Goal: Find specific page/section: Find specific page/section

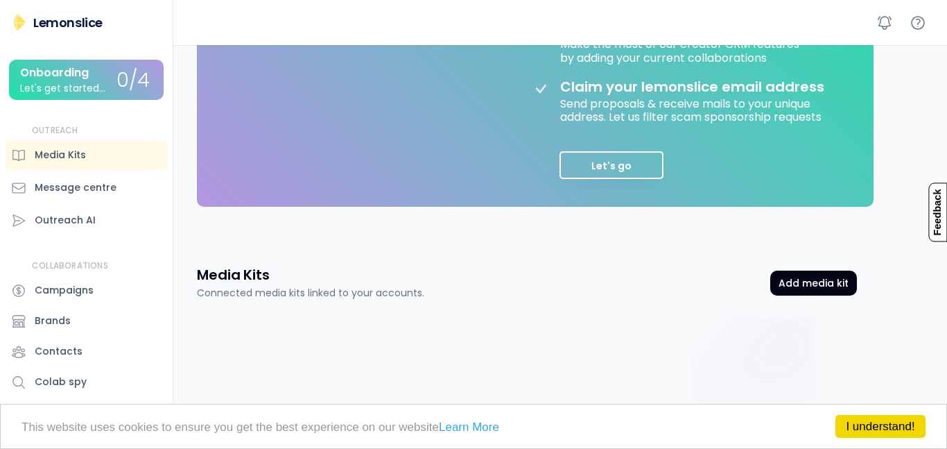
scroll to position [349, 0]
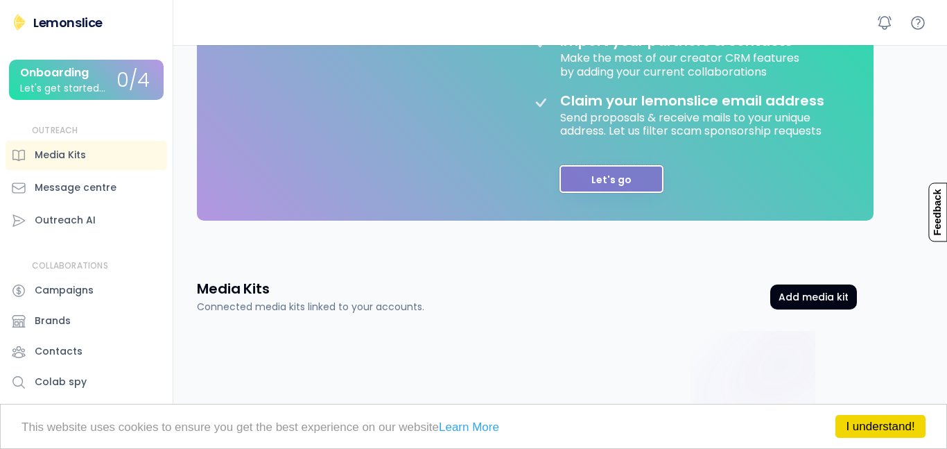
click at [627, 170] on button "Let's go" at bounding box center [612, 179] width 104 height 28
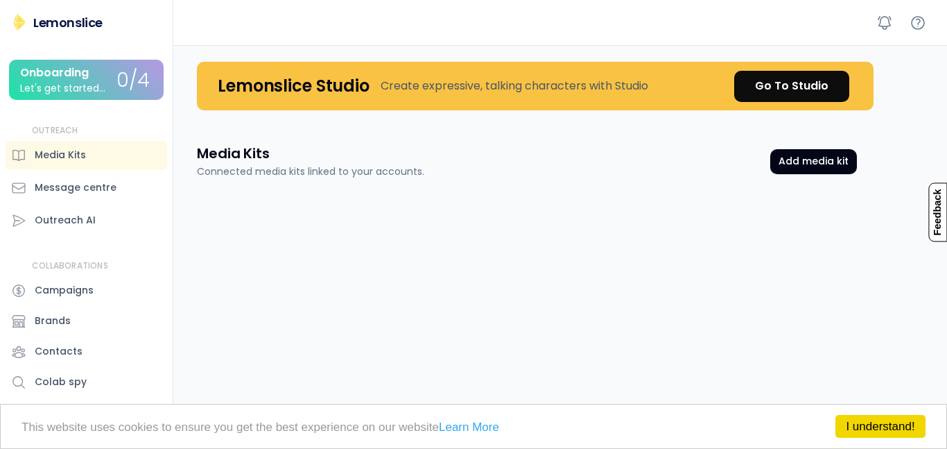
scroll to position [25, 0]
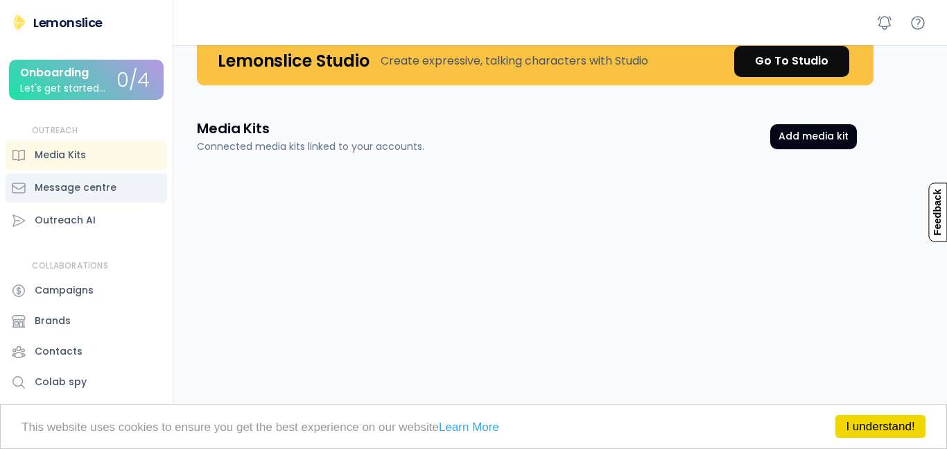
click at [125, 190] on div "Message centre" at bounding box center [87, 187] width 162 height 29
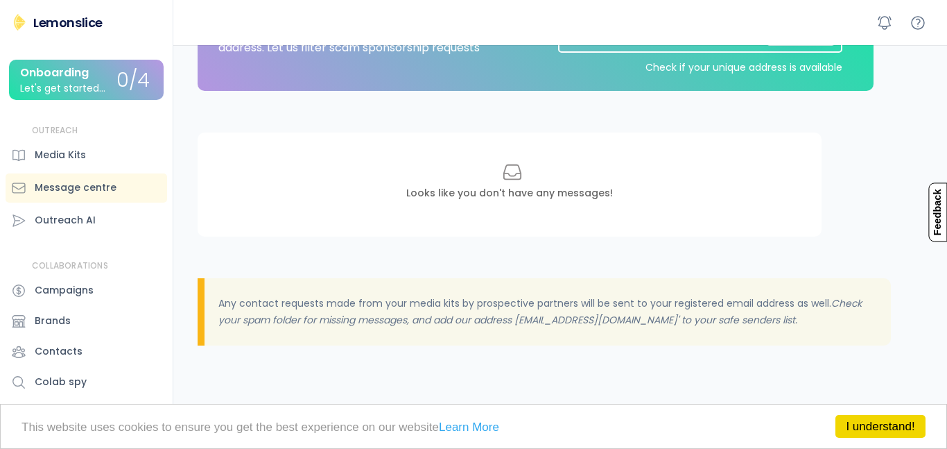
scroll to position [100, 0]
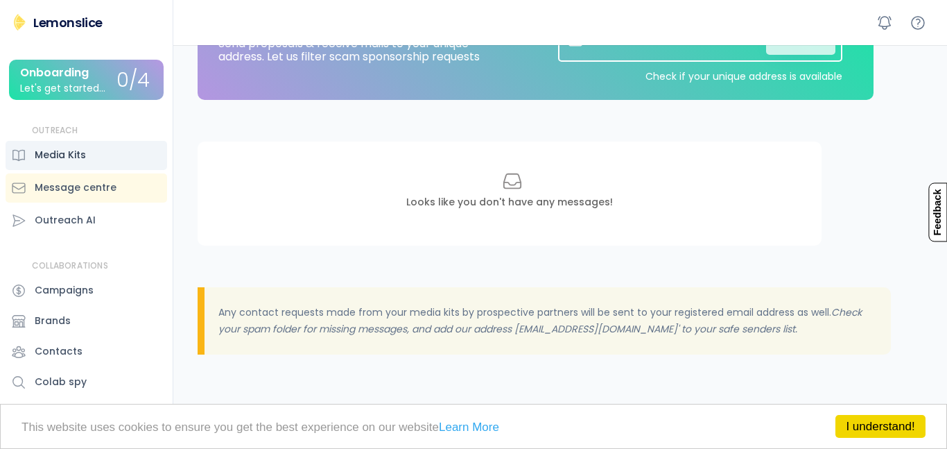
click at [100, 158] on div "Media Kits" at bounding box center [87, 155] width 162 height 29
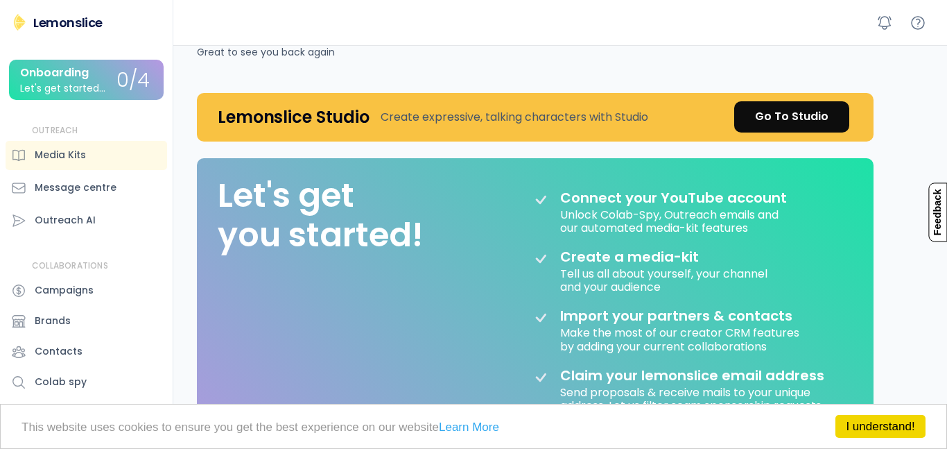
scroll to position [75, 0]
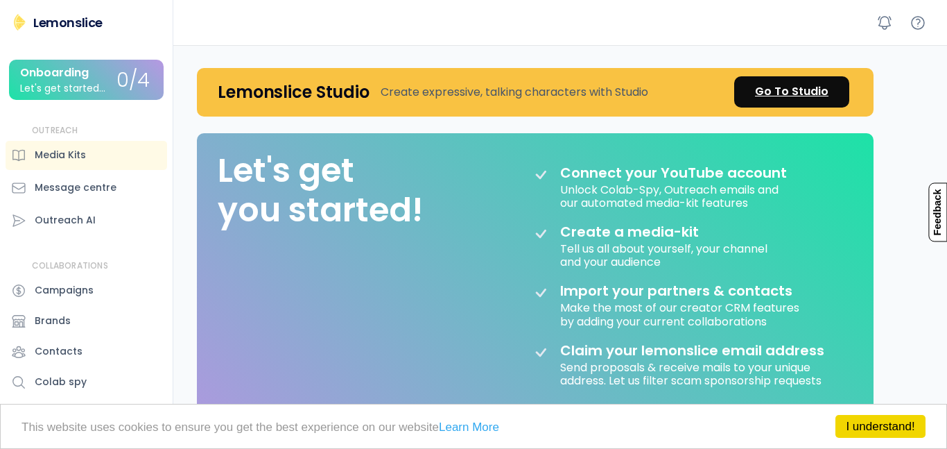
click at [817, 92] on div "Go To Studio" at bounding box center [791, 91] width 73 height 17
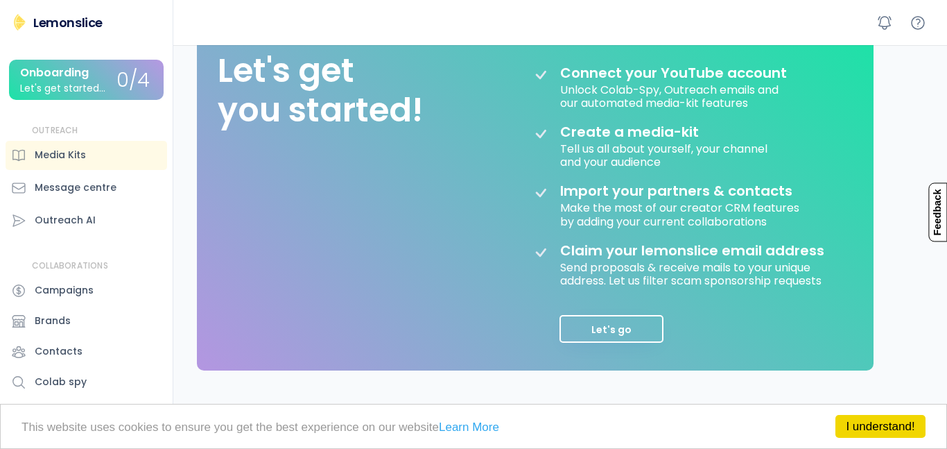
click at [657, 333] on button "Let's go" at bounding box center [612, 329] width 104 height 28
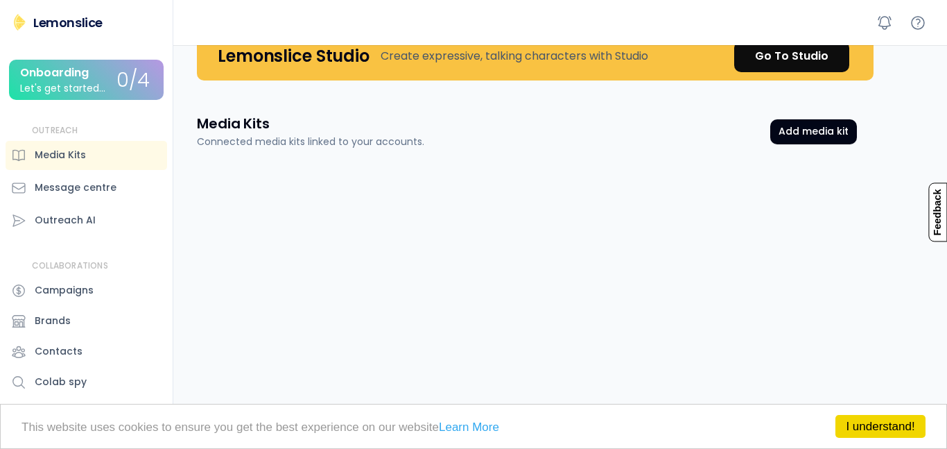
scroll to position [28, 0]
